Goal: Information Seeking & Learning: Learn about a topic

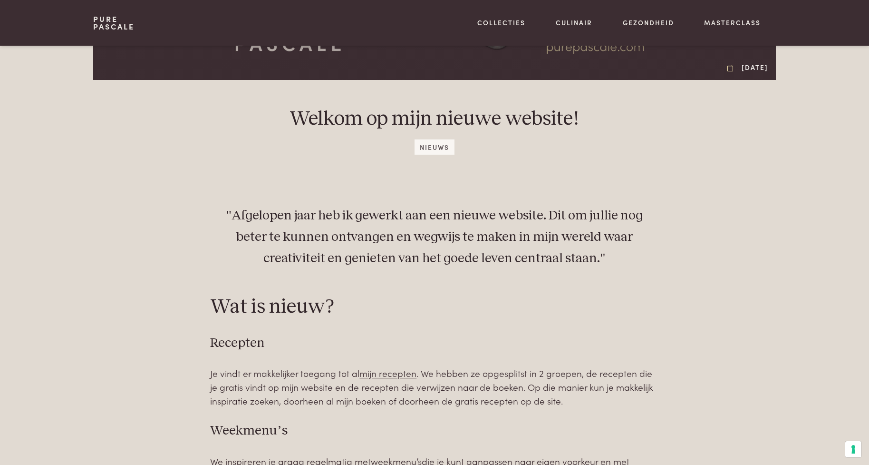
scroll to position [428, 0]
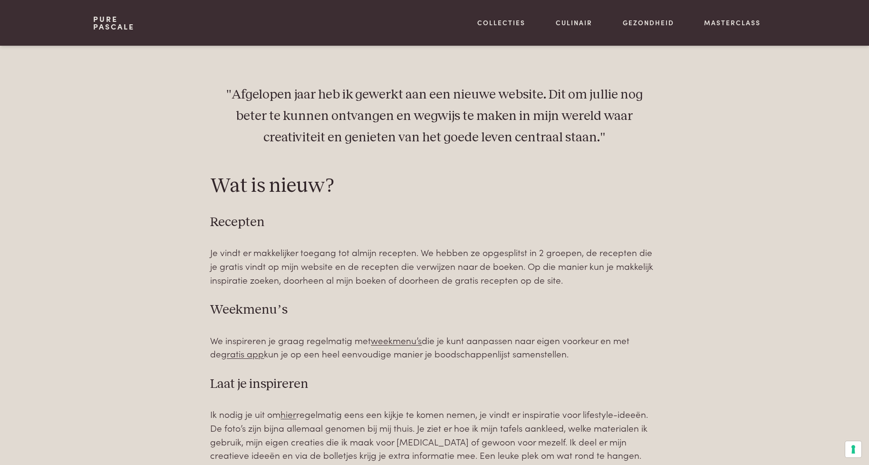
click at [400, 255] on link "mijn recepten" at bounding box center [388, 251] width 57 height 13
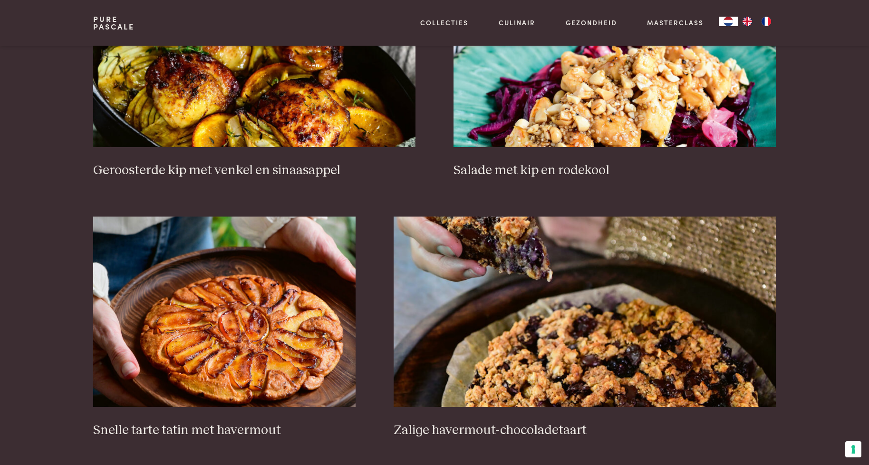
scroll to position [1332, 0]
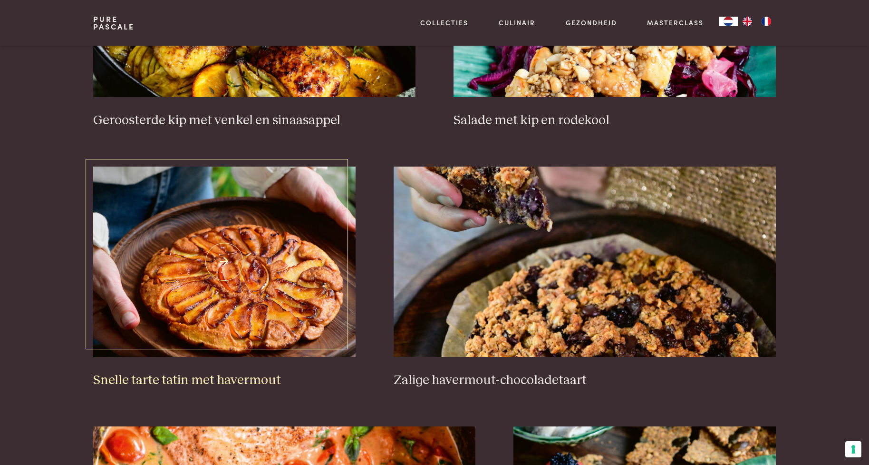
click at [201, 381] on h3 "Snelle tarte tatin met havermout" at bounding box center [224, 380] width 263 height 17
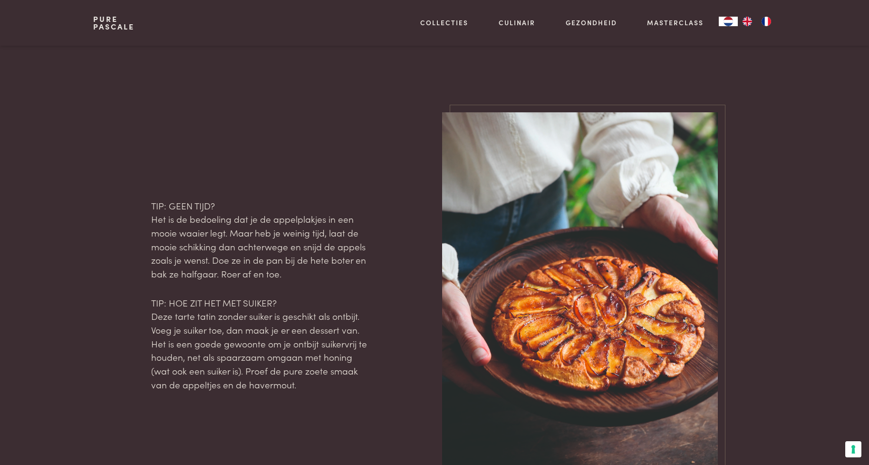
scroll to position [999, 0]
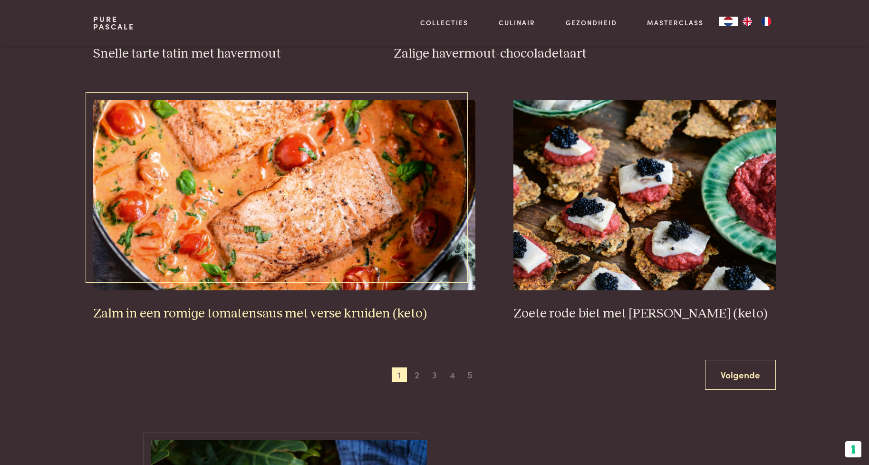
scroll to position [1665, 0]
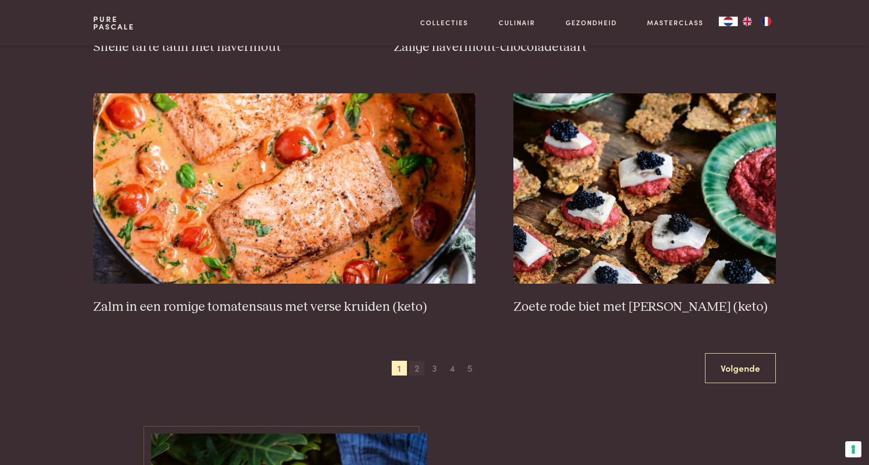
click at [419, 369] on span "2" at bounding box center [417, 368] width 15 height 15
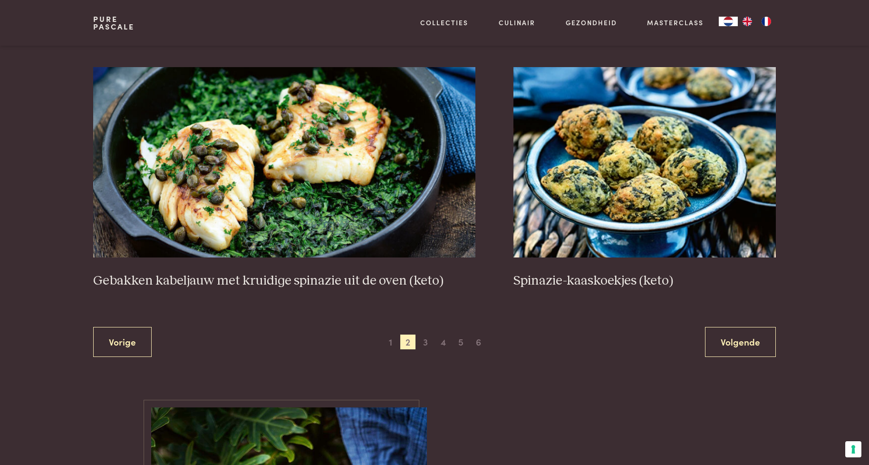
scroll to position [1693, 0]
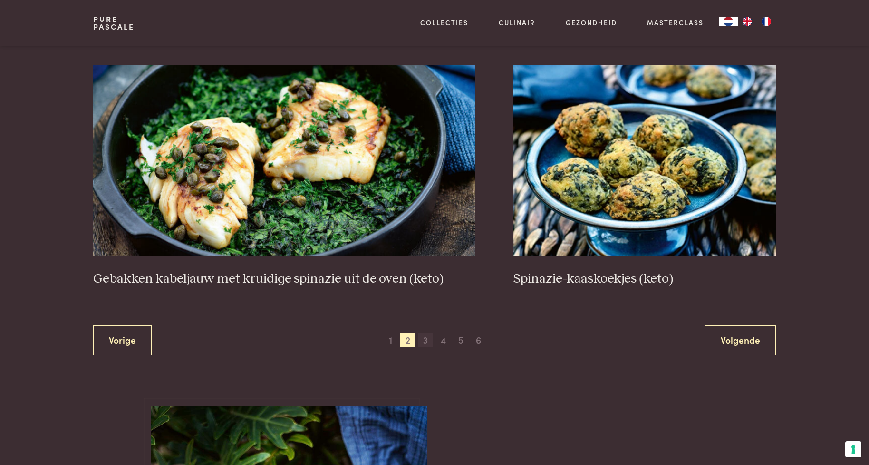
click at [426, 341] on span "3" at bounding box center [425, 339] width 15 height 15
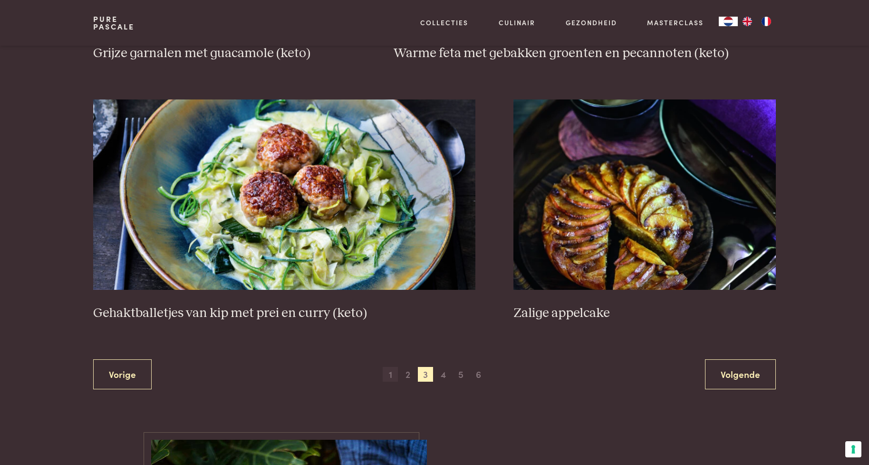
scroll to position [1740, 0]
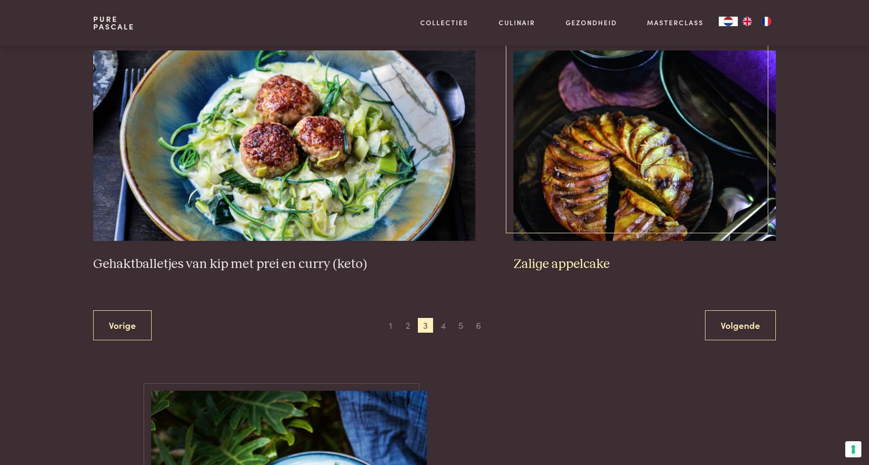
click at [557, 267] on h3 "Zalige appelcake" at bounding box center [645, 264] width 263 height 17
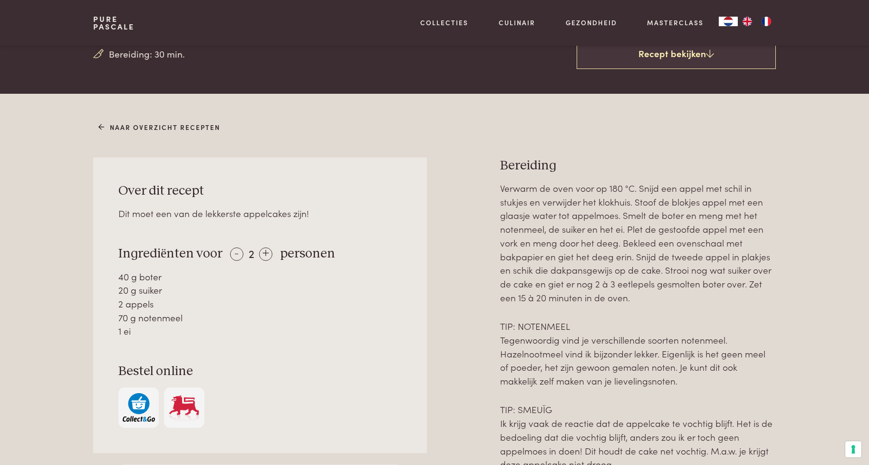
scroll to position [333, 0]
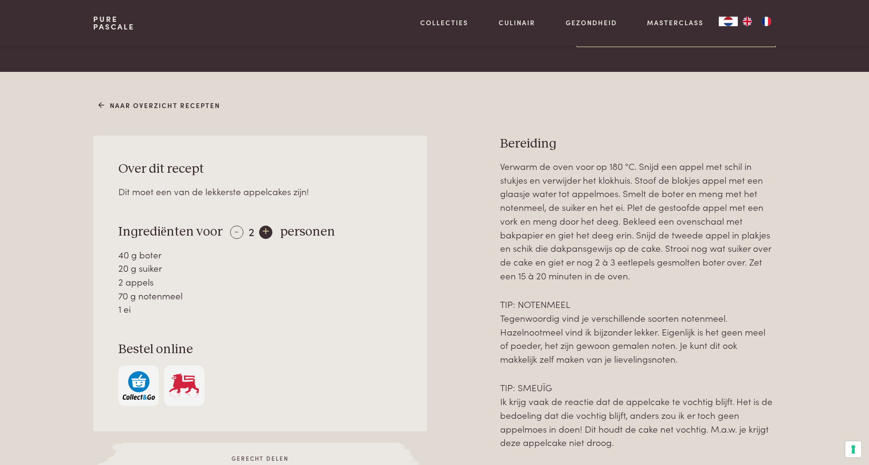
click at [262, 234] on div "+" at bounding box center [265, 231] width 13 height 13
click at [263, 234] on div "+" at bounding box center [265, 231] width 13 height 13
click at [234, 233] on div "-" at bounding box center [236, 231] width 13 height 13
click at [233, 233] on div "-" at bounding box center [236, 231] width 13 height 13
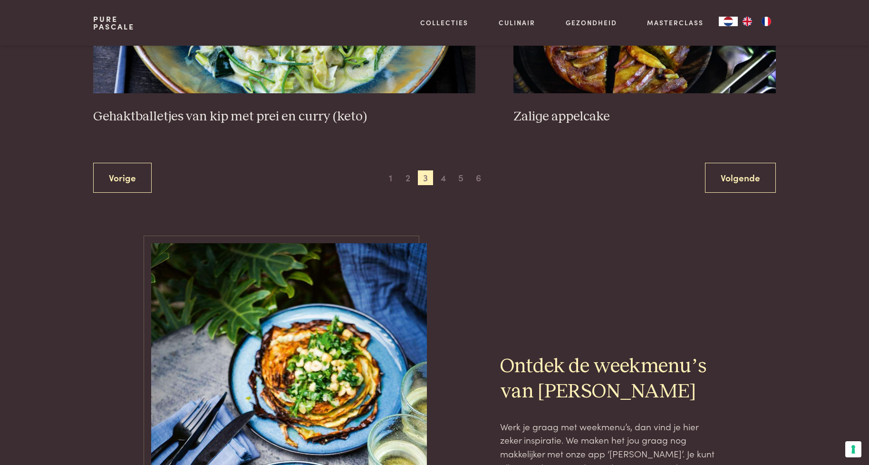
scroll to position [1883, 0]
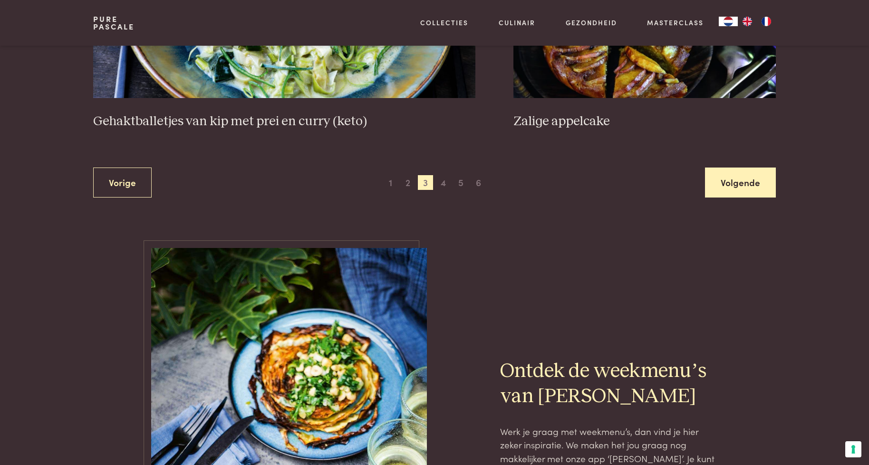
click at [729, 185] on link "Volgende" at bounding box center [740, 182] width 71 height 30
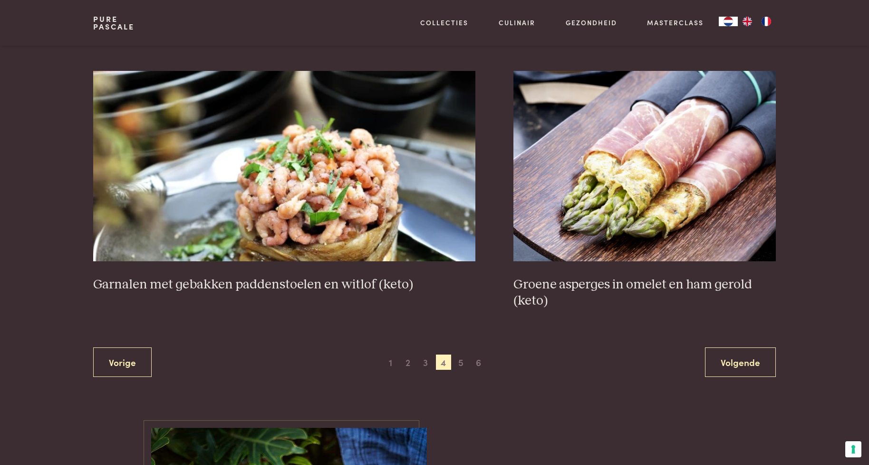
scroll to position [1693, 0]
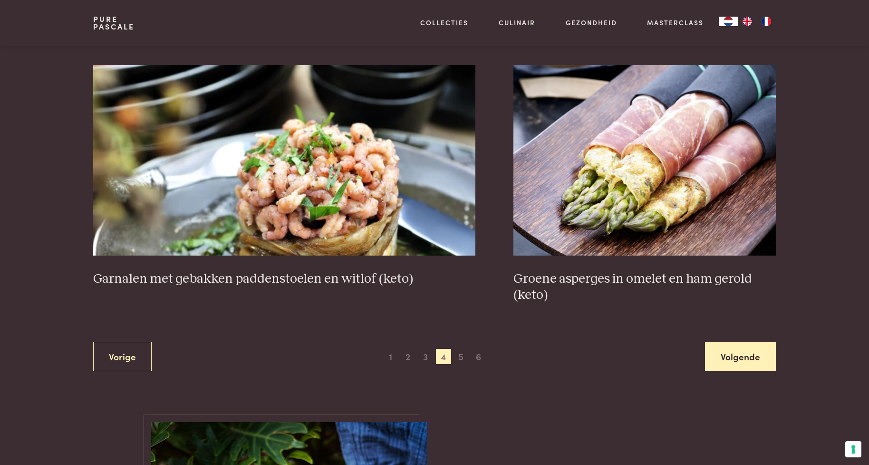
click at [758, 358] on link "Volgende" at bounding box center [740, 357] width 71 height 30
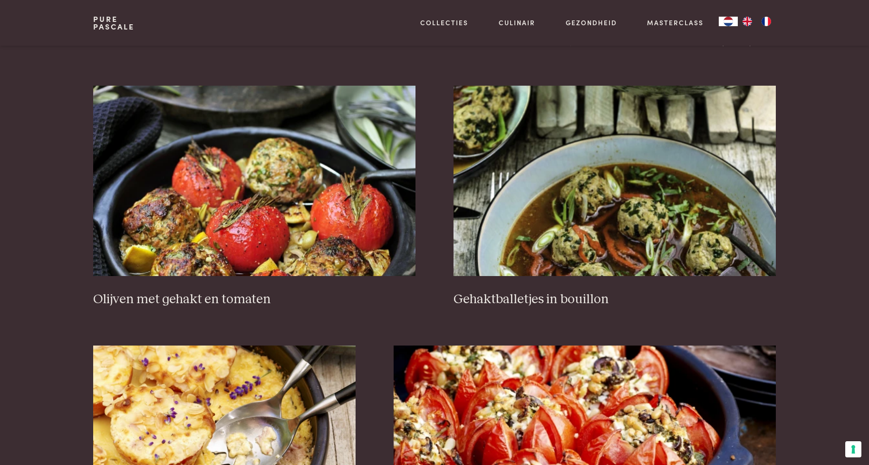
scroll to position [1170, 0]
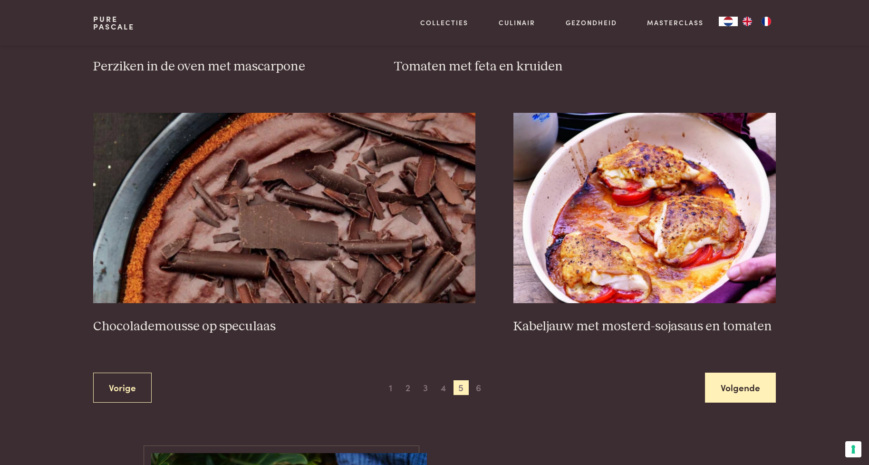
click at [737, 384] on link "Volgende" at bounding box center [740, 387] width 71 height 30
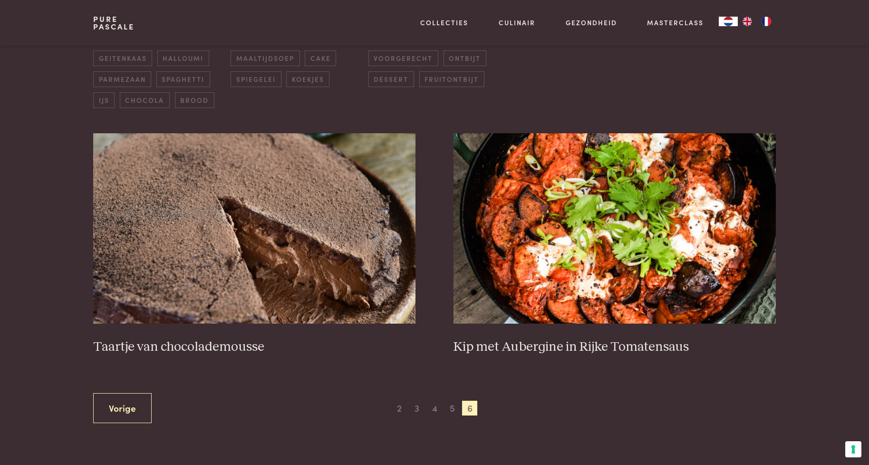
scroll to position [313, 0]
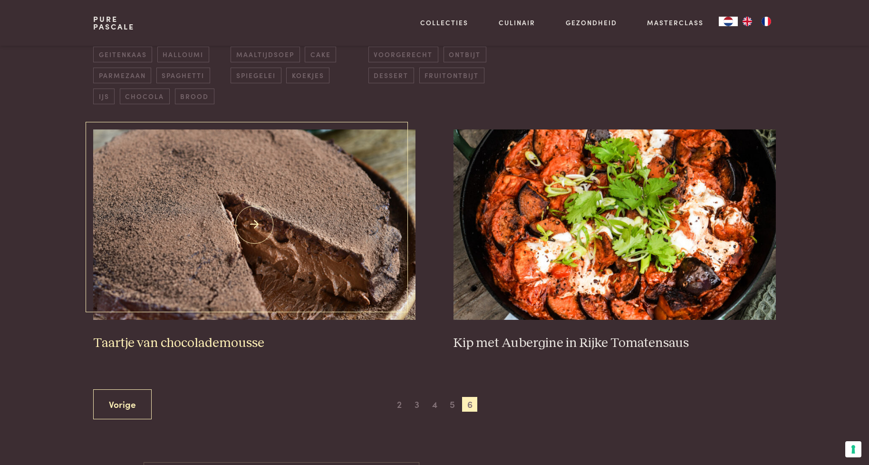
click at [192, 342] on h3 "Taartje van chocolademousse" at bounding box center [254, 343] width 322 height 17
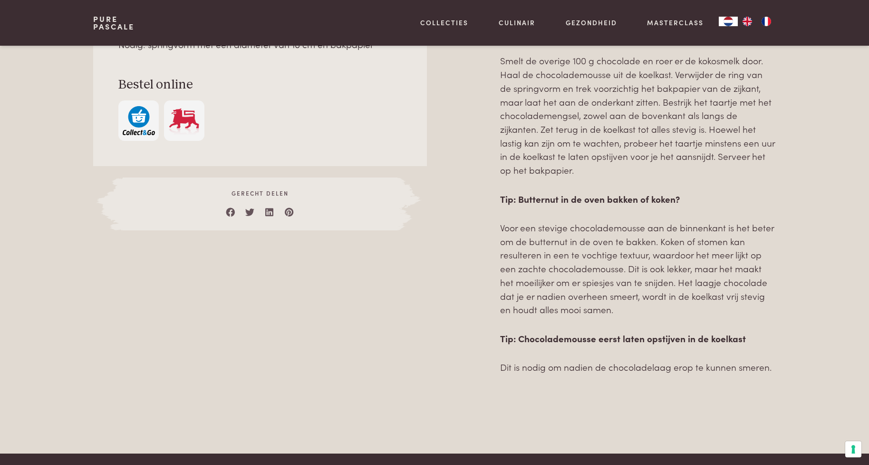
scroll to position [713, 0]
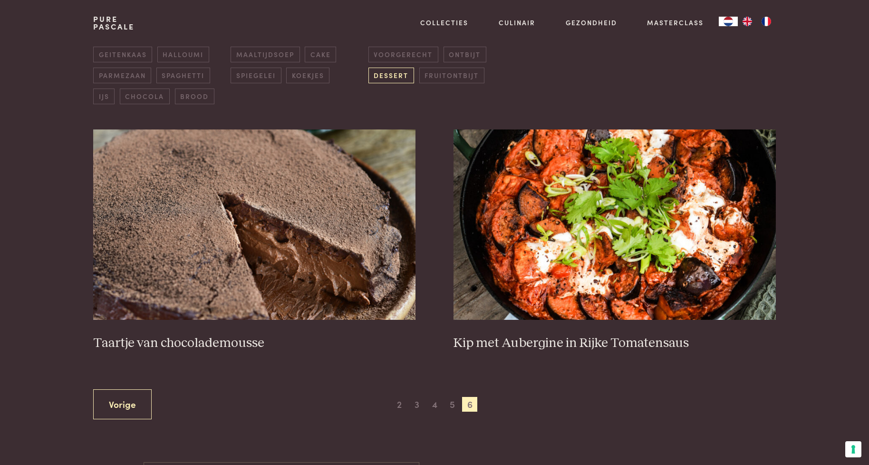
click at [395, 78] on span "dessert" at bounding box center [392, 76] width 46 height 16
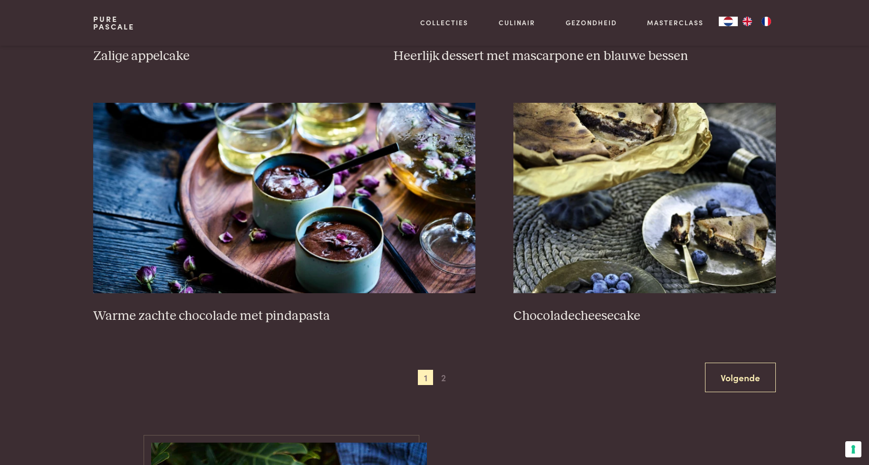
scroll to position [1645, 0]
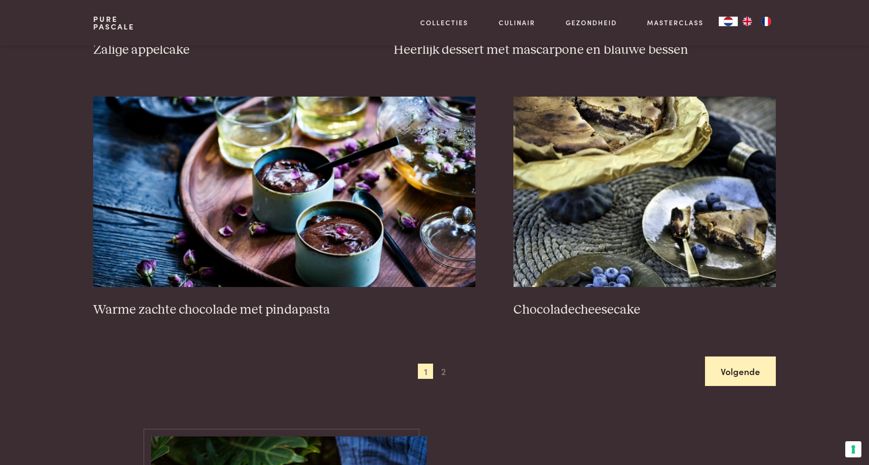
click at [728, 372] on link "Volgende" at bounding box center [740, 371] width 71 height 30
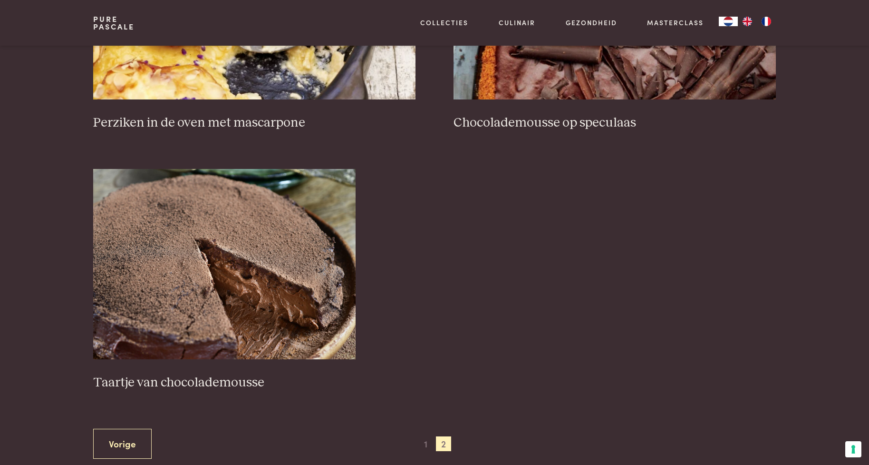
scroll to position [599, 0]
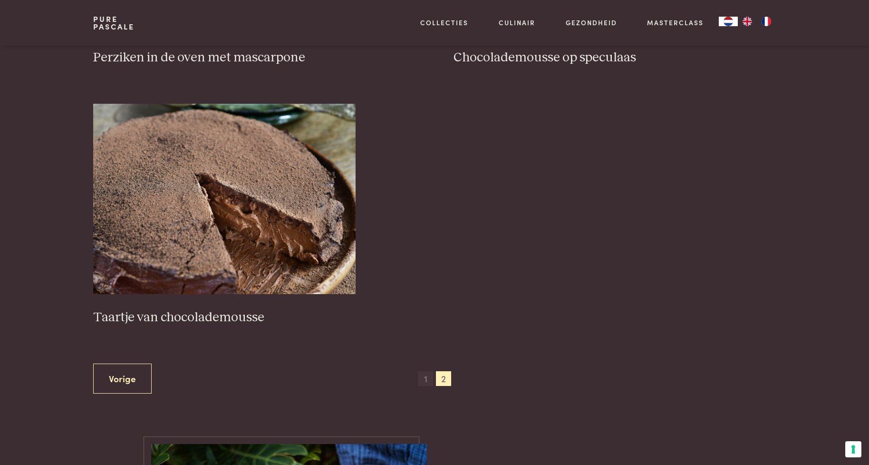
click at [424, 379] on span "1" at bounding box center [425, 378] width 15 height 15
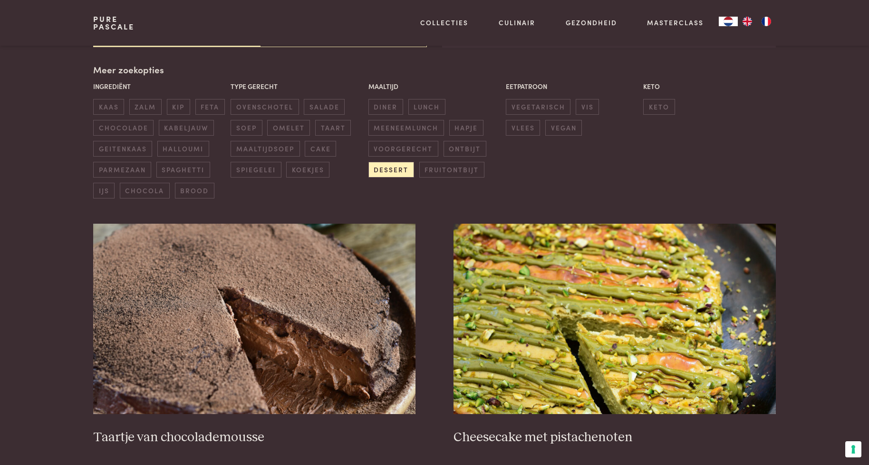
scroll to position [218, 0]
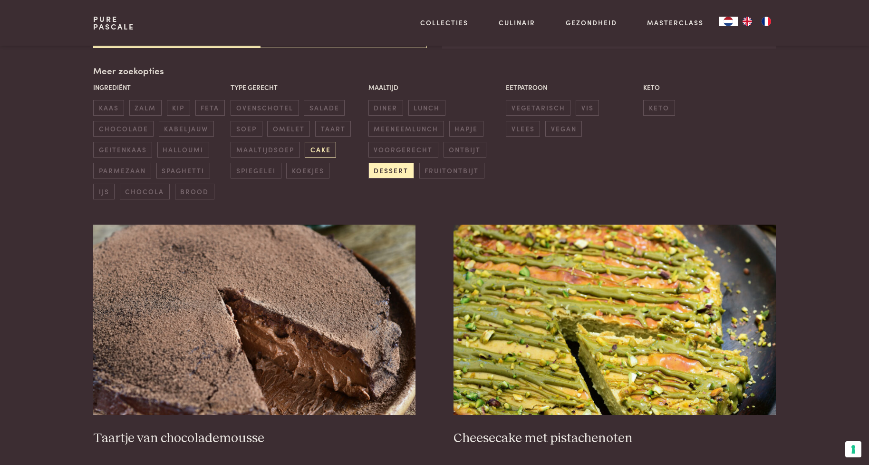
click at [327, 153] on span "cake" at bounding box center [320, 150] width 31 height 16
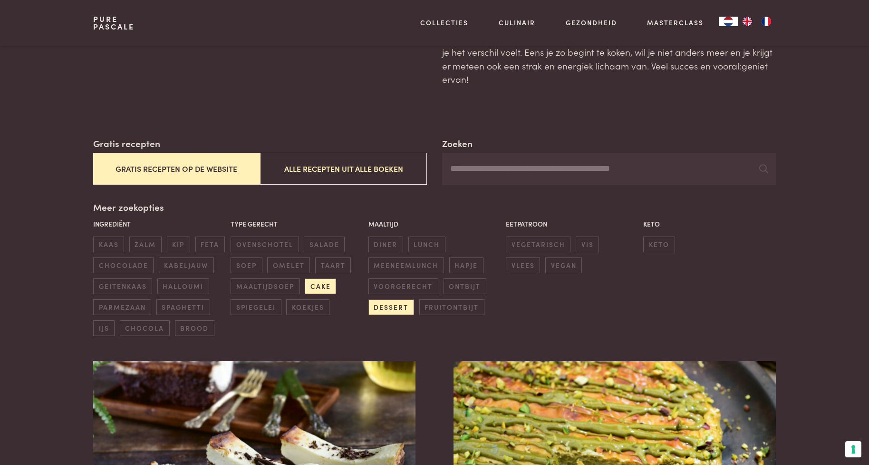
scroll to position [28, 0]
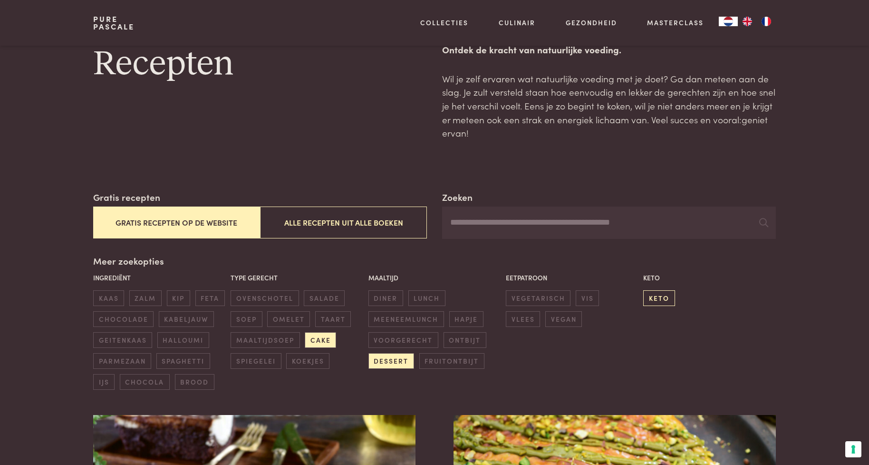
click at [658, 299] on span "keto" at bounding box center [659, 298] width 31 height 16
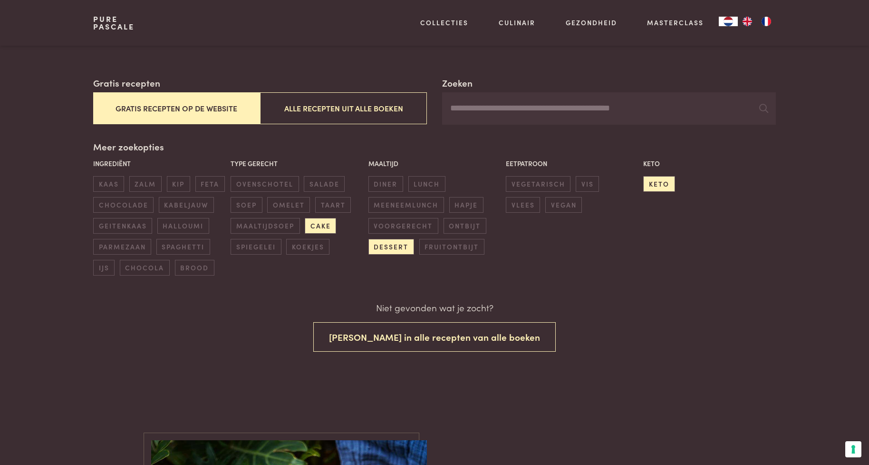
scroll to position [143, 0]
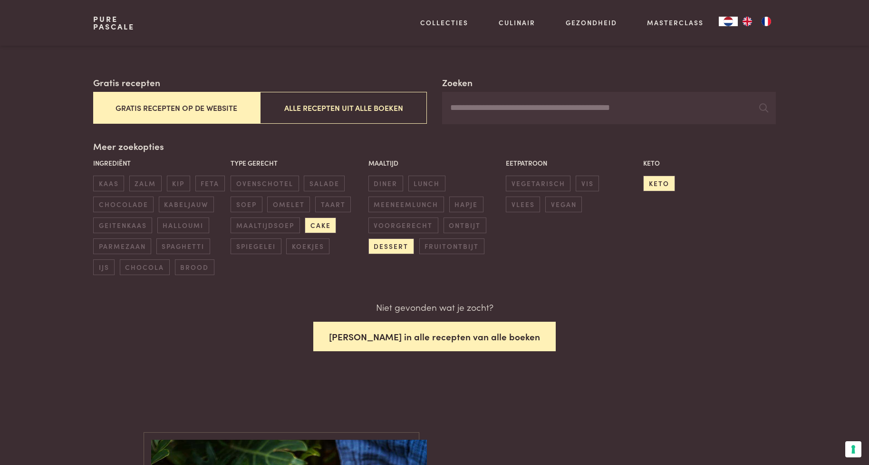
click at [499, 335] on button "Zoek in alle recepten van alle boeken" at bounding box center [434, 337] width 243 height 30
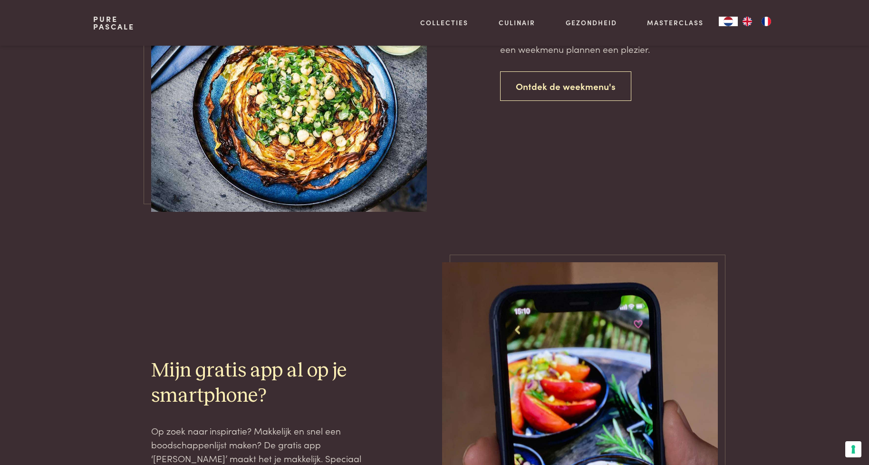
scroll to position [809, 0]
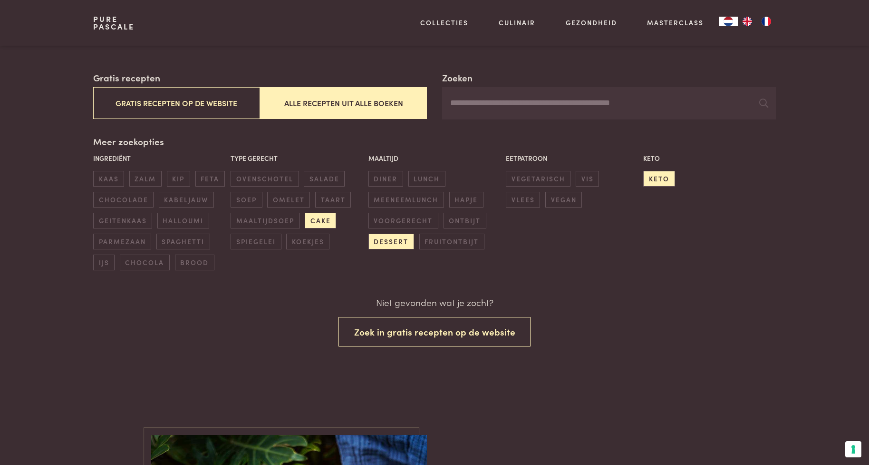
scroll to position [42, 0]
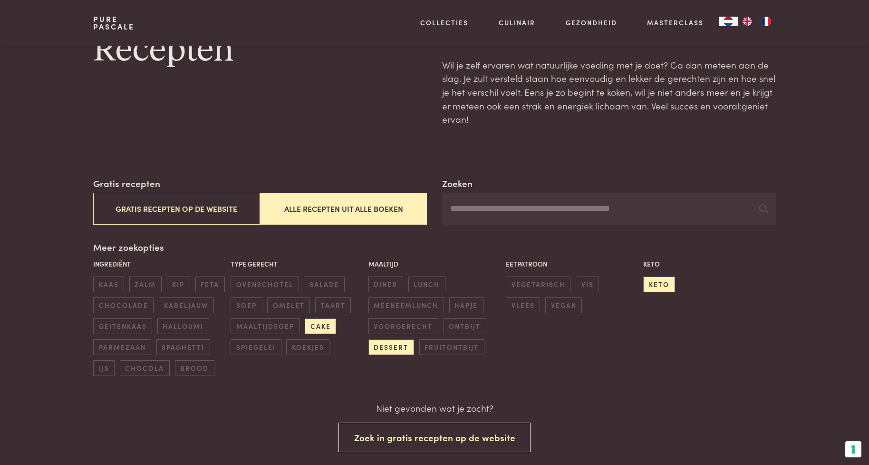
scroll to position [218, 0]
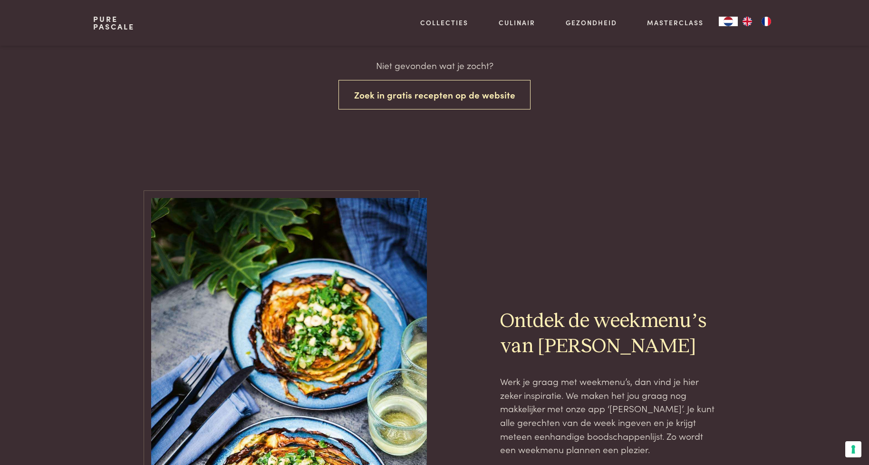
scroll to position [395, 0]
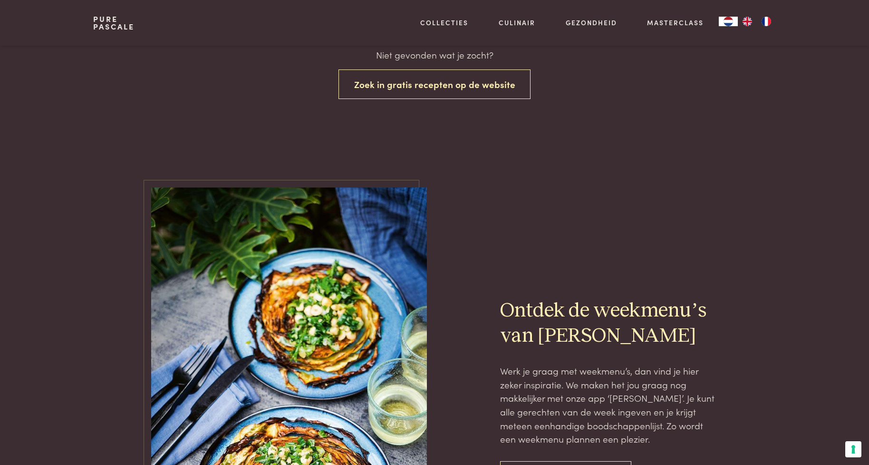
scroll to position [294, 0]
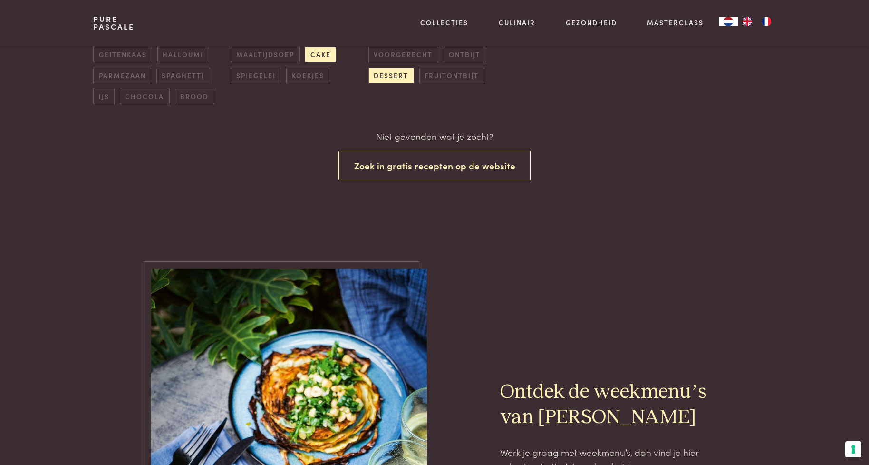
scroll to position [366, 0]
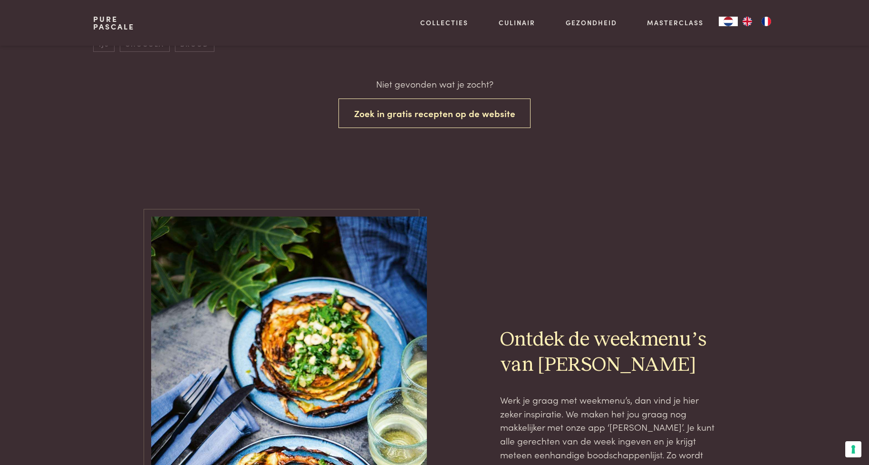
scroll to position [390, 0]
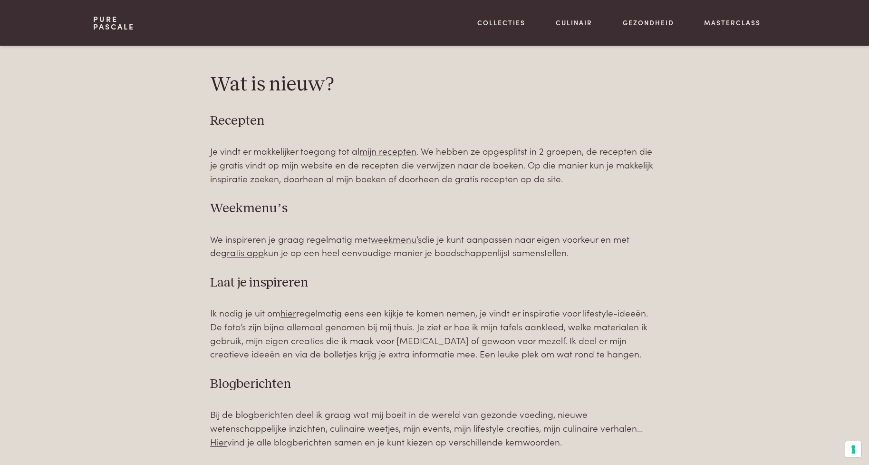
scroll to position [523, 0]
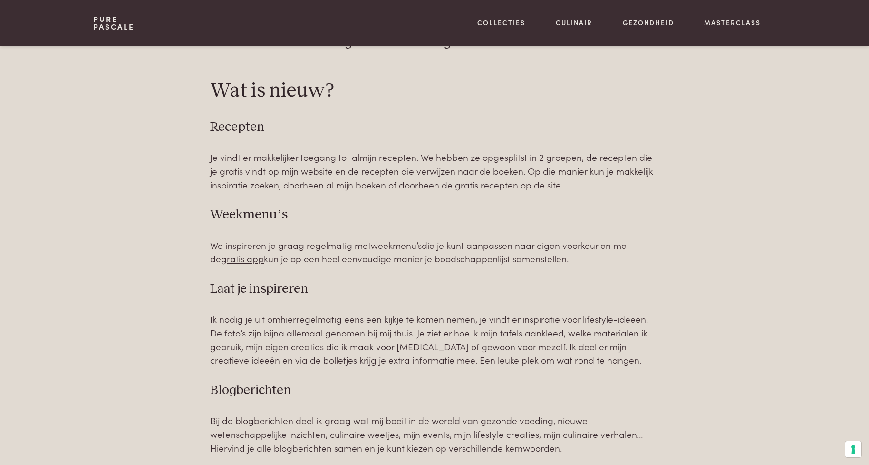
click at [398, 243] on link "weekmenu’s" at bounding box center [396, 244] width 51 height 13
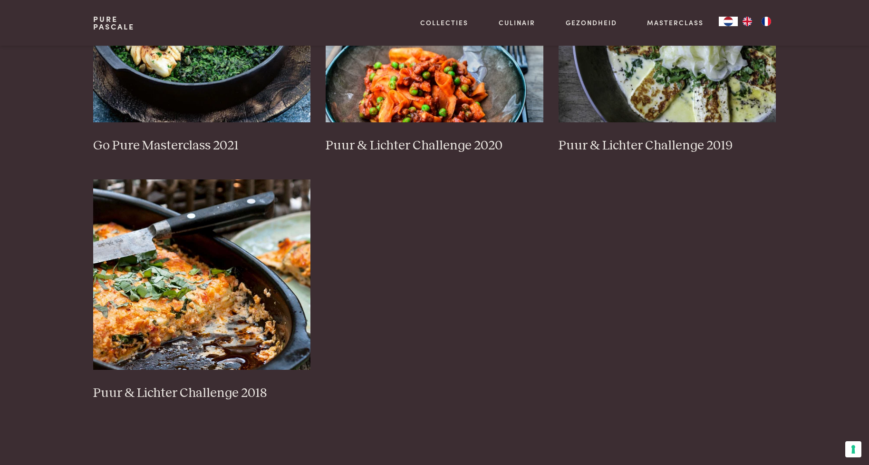
scroll to position [951, 0]
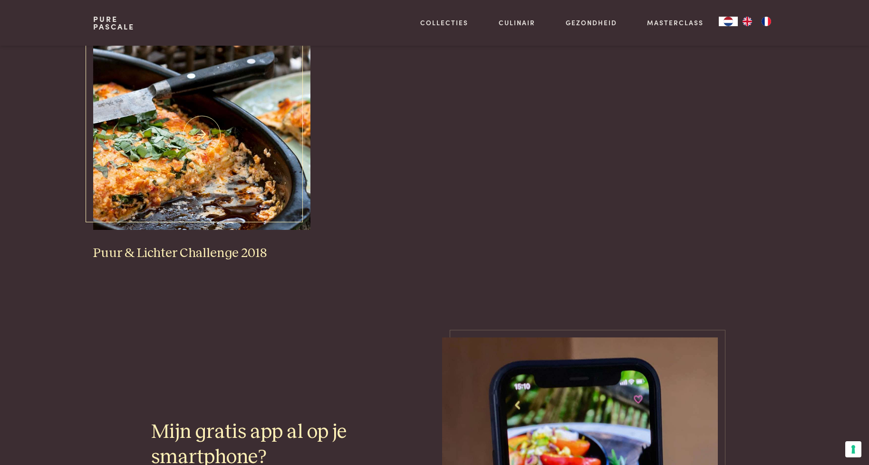
click at [254, 254] on h3 "Puur & Lichter Challenge 2018" at bounding box center [202, 253] width 218 height 17
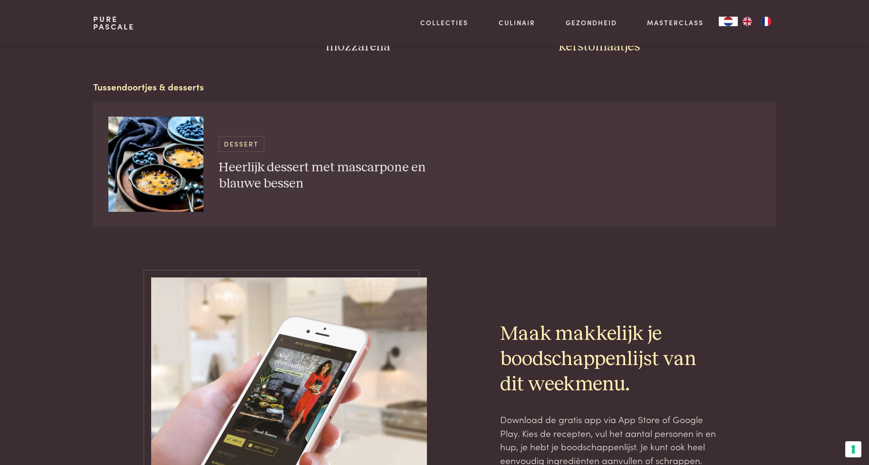
scroll to position [3425, 0]
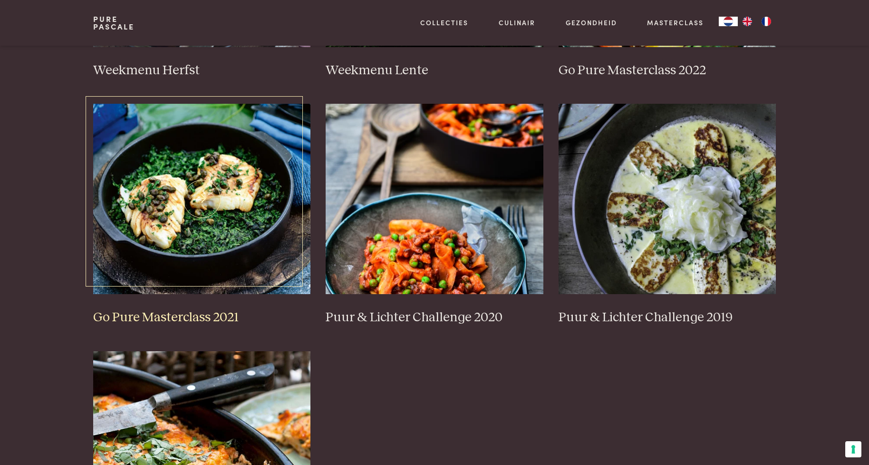
scroll to position [618, 0]
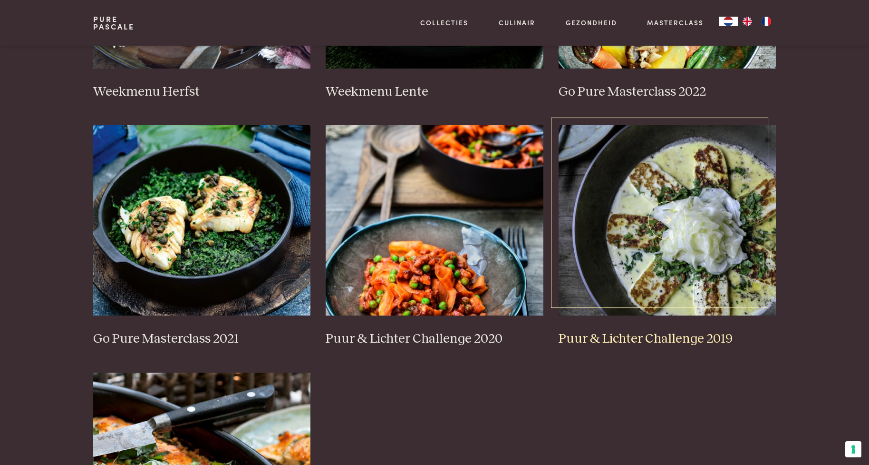
click at [685, 334] on h3 "Puur & Lichter Challenge 2019" at bounding box center [668, 339] width 218 height 17
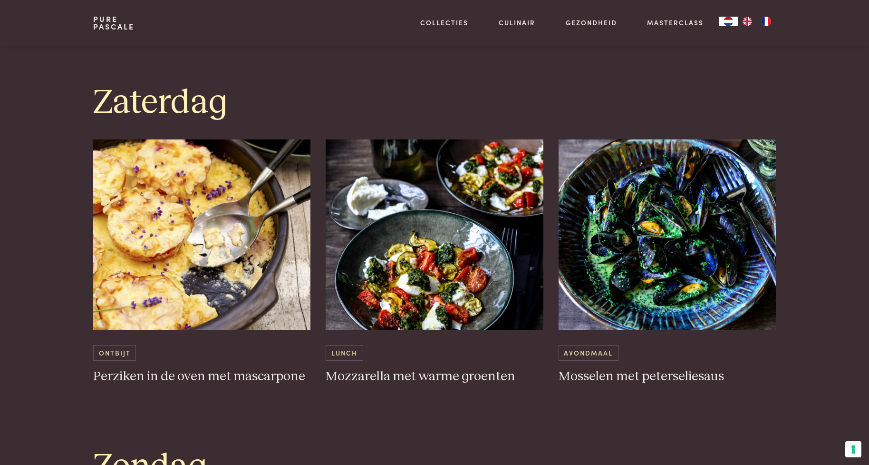
scroll to position [2378, 0]
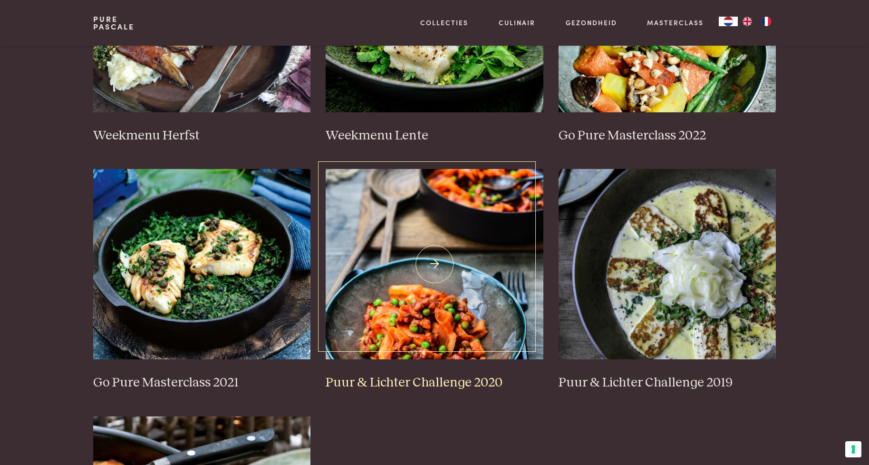
scroll to position [476, 0]
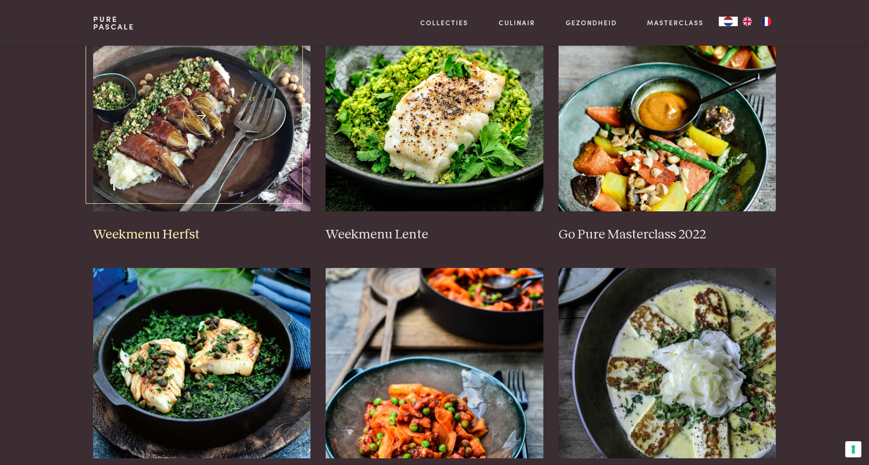
click at [190, 232] on h3 "Weekmenu Herfst" at bounding box center [202, 234] width 218 height 17
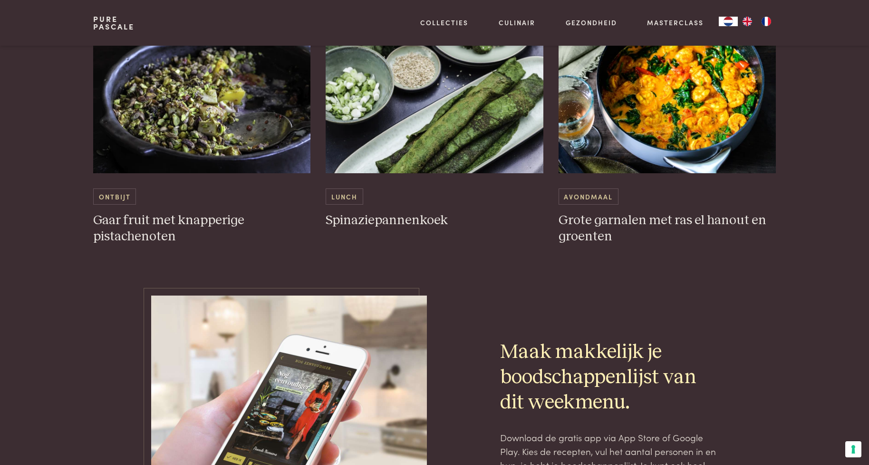
scroll to position [3044, 0]
